Goal: Transaction & Acquisition: Purchase product/service

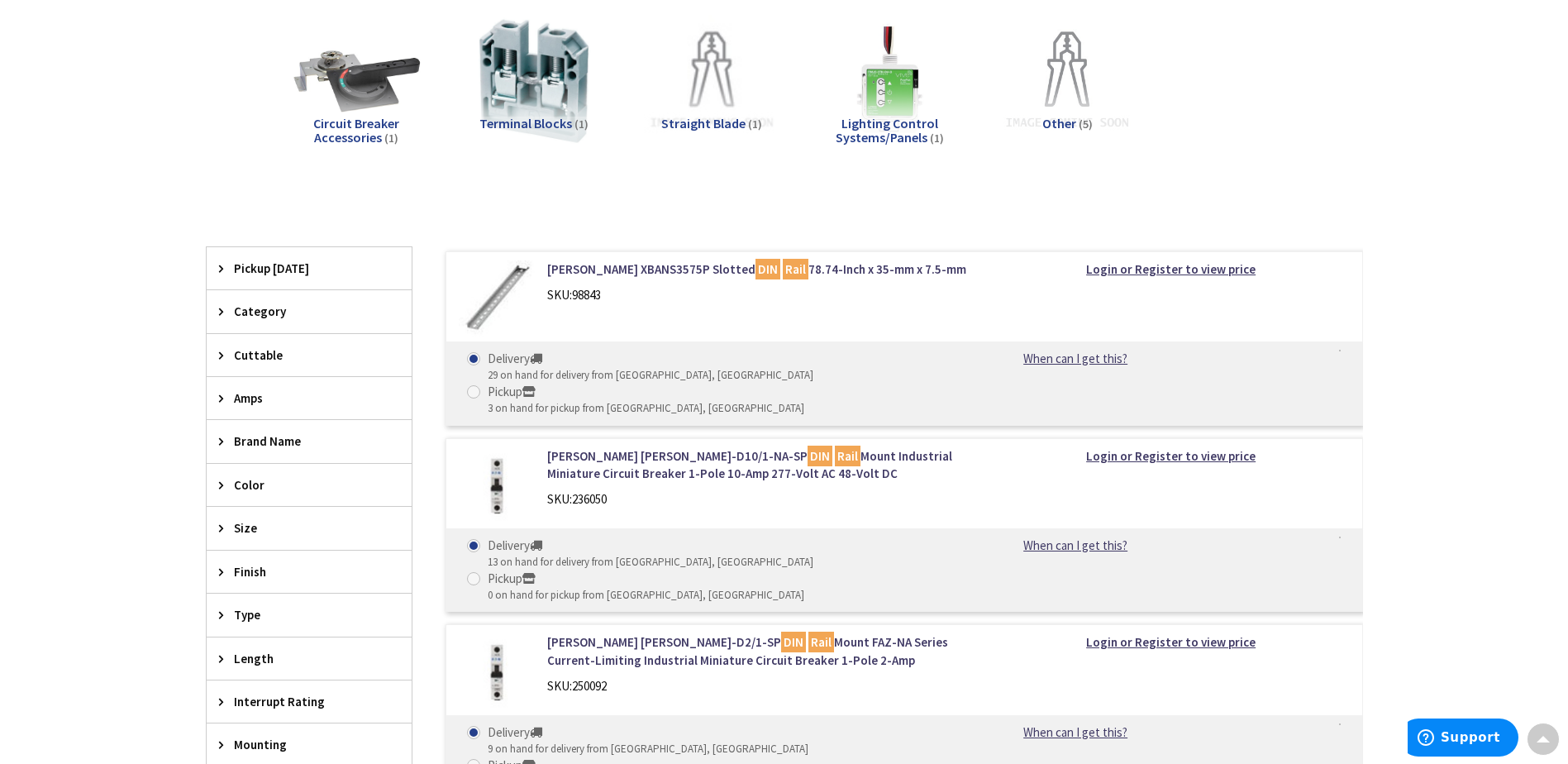
scroll to position [413, 0]
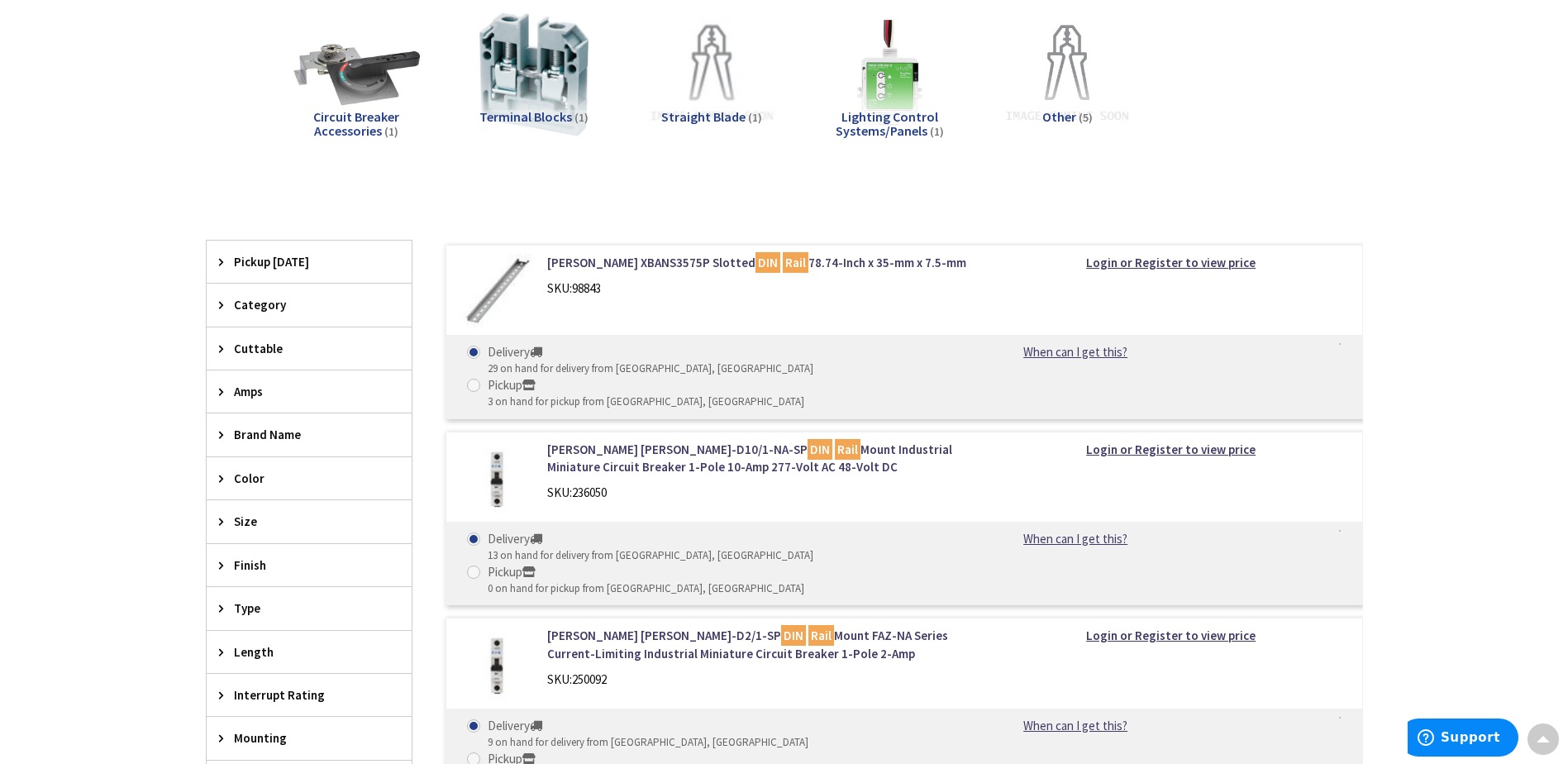
click at [480, 378] on span at bounding box center [473, 385] width 13 height 13
click at [482, 379] on input "Pickup 3 on hand for pickup from [GEOGRAPHIC_DATA], [GEOGRAPHIC_DATA]" at bounding box center [476, 384] width 10 height 10
radio input "true"
click at [1112, 342] on div "Delivery 29 on hand for delivery from [GEOGRAPHIC_DATA], [GEOGRAPHIC_DATA] Pick…" at bounding box center [905, 375] width 916 height 83
click at [1093, 354] on link "When can I get this?" at bounding box center [1075, 352] width 168 height 17
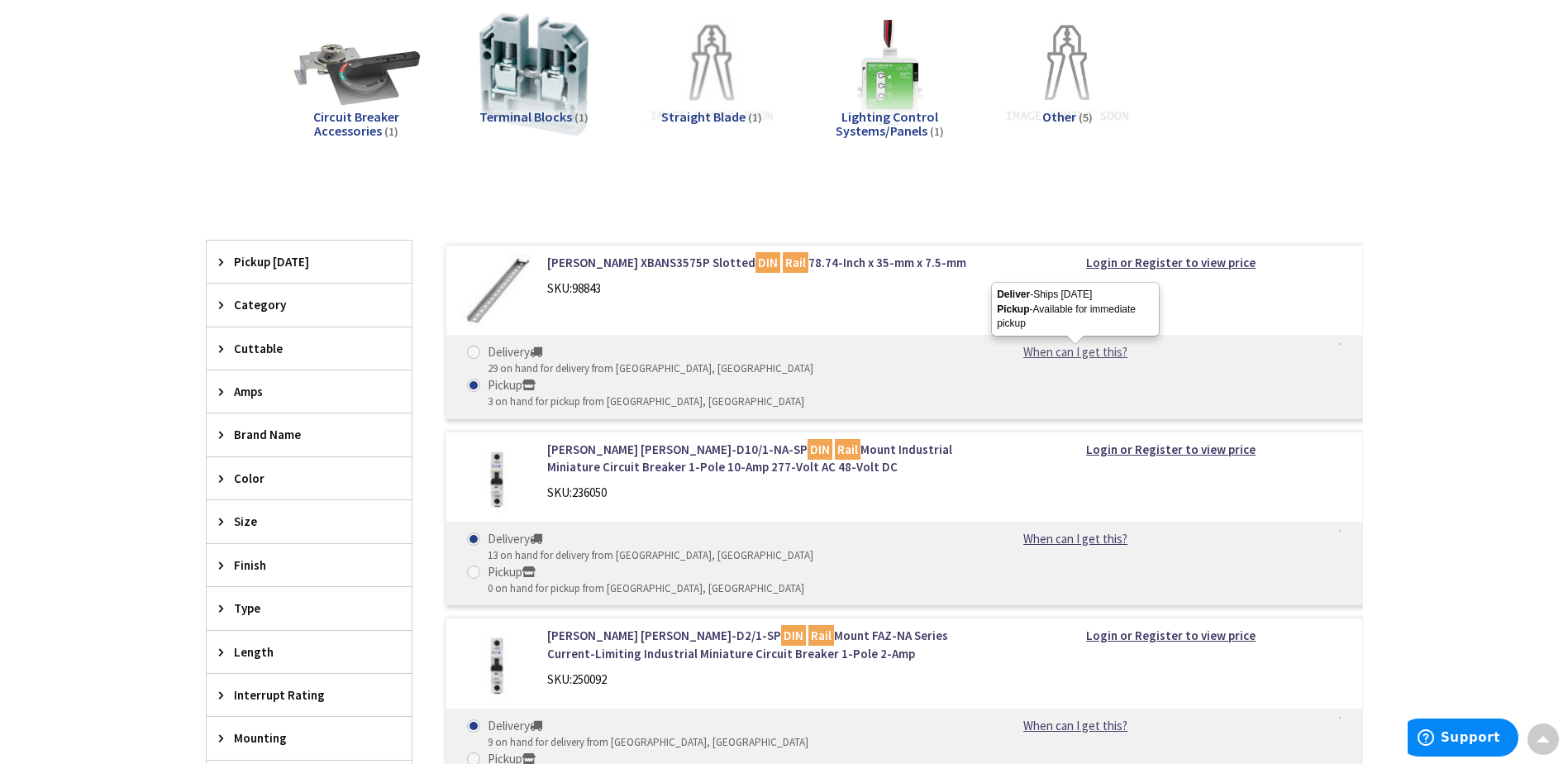
click at [1077, 353] on link "When can I get this?" at bounding box center [1075, 352] width 168 height 17
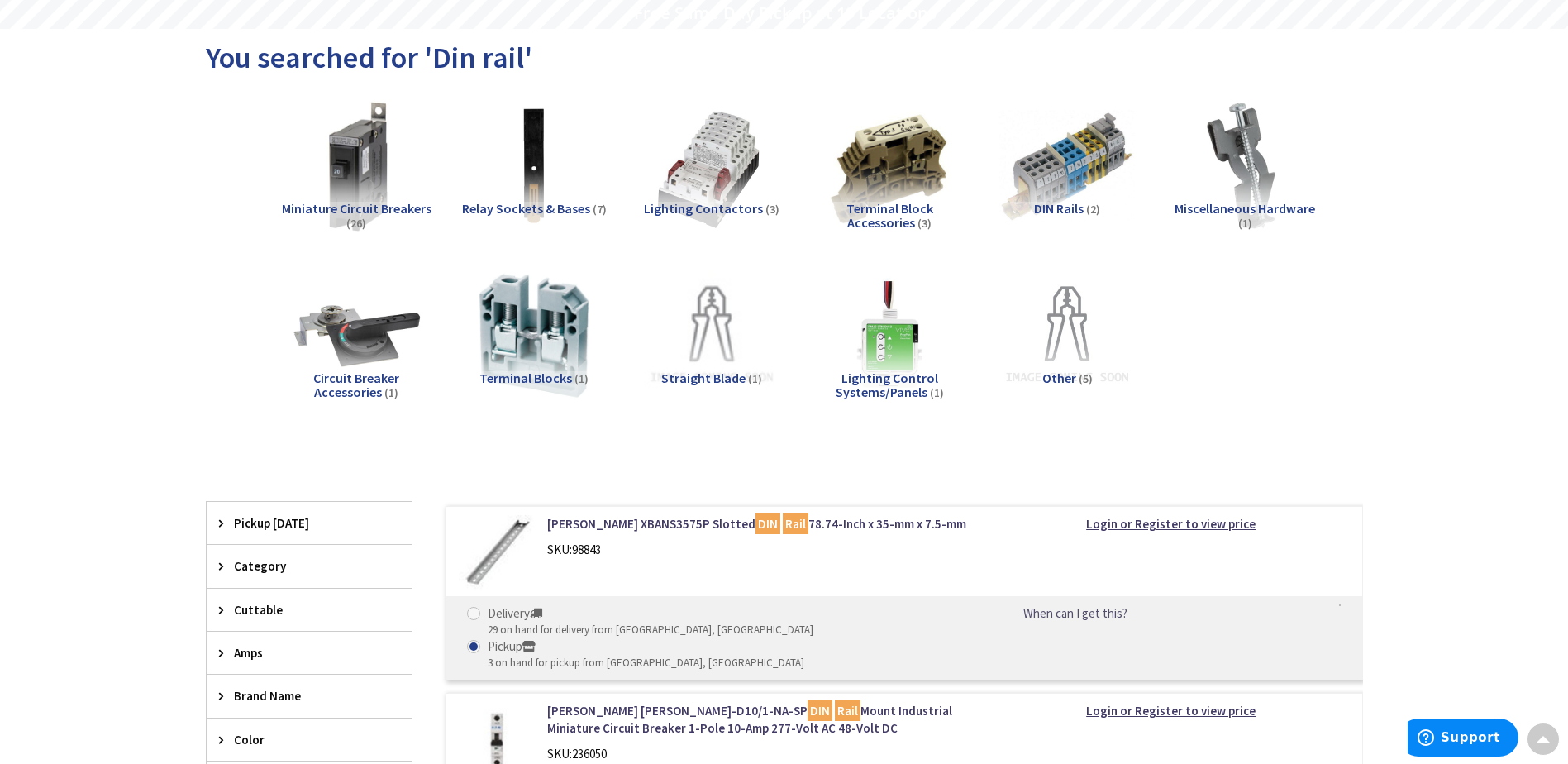
scroll to position [0, 0]
